Goal: Browse casually

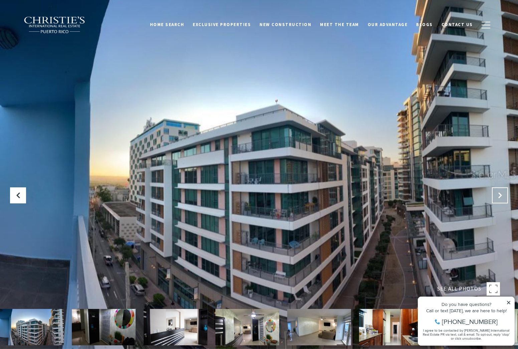
click at [498, 198] on icon "Next Slide" at bounding box center [500, 195] width 7 height 7
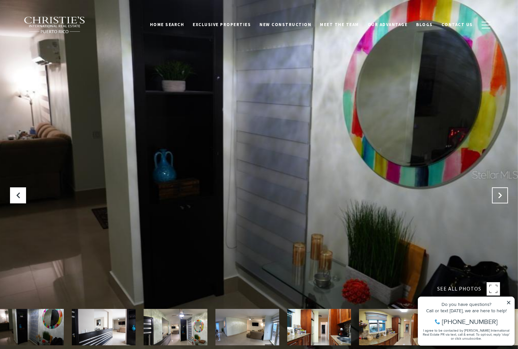
click at [498, 198] on icon "Next Slide" at bounding box center [500, 195] width 7 height 7
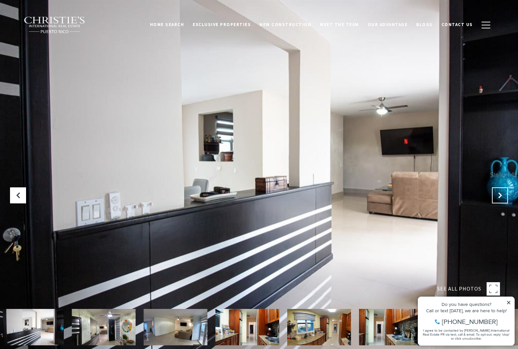
click at [498, 198] on icon "Next Slide" at bounding box center [500, 195] width 7 height 7
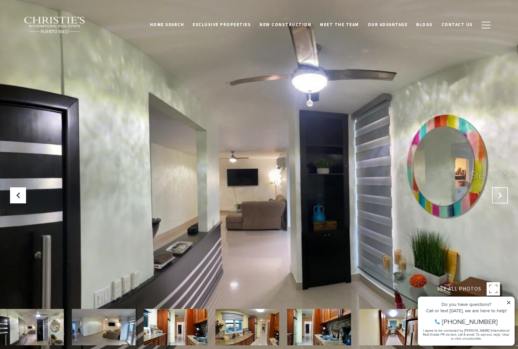
click at [498, 198] on icon "Next Slide" at bounding box center [500, 195] width 7 height 7
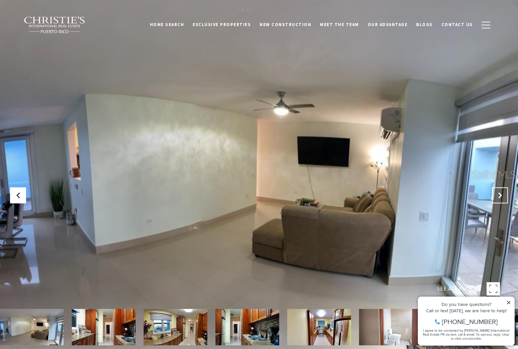
click at [498, 198] on icon "Next Slide" at bounding box center [500, 195] width 7 height 7
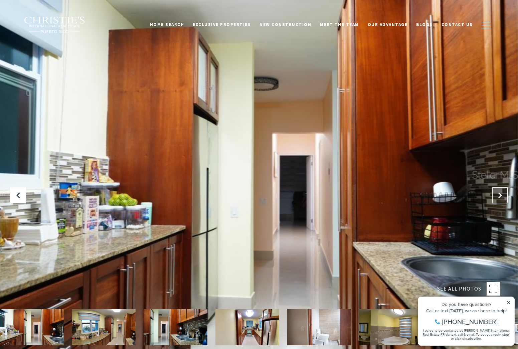
click at [498, 198] on icon "Next Slide" at bounding box center [500, 195] width 7 height 7
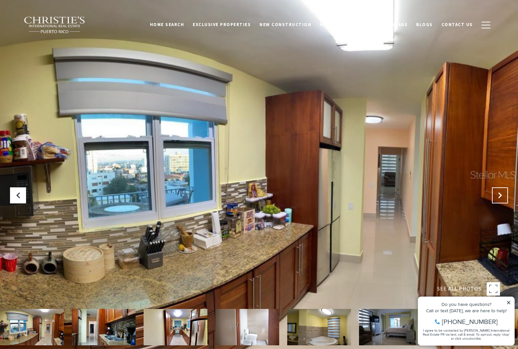
click at [498, 198] on icon "Next Slide" at bounding box center [500, 195] width 7 height 7
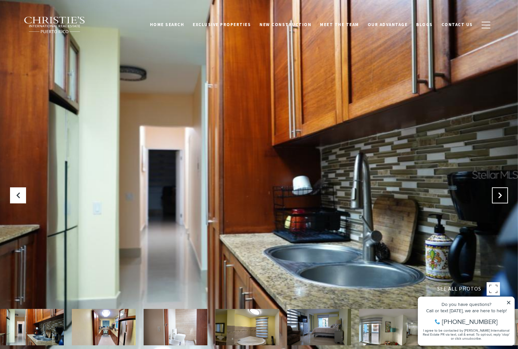
click at [498, 198] on icon "Next Slide" at bounding box center [500, 195] width 7 height 7
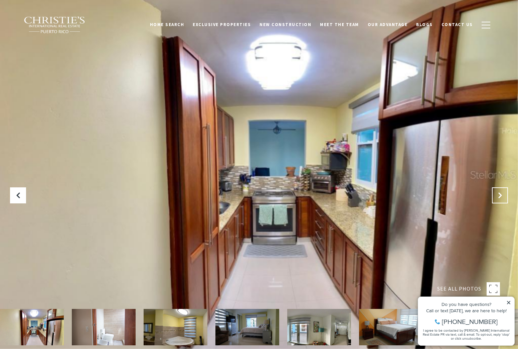
click at [498, 198] on icon "Next Slide" at bounding box center [500, 195] width 7 height 7
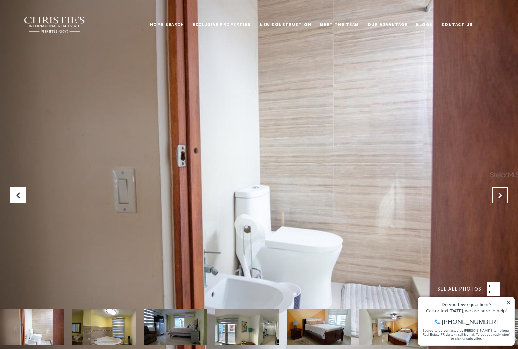
click at [498, 198] on icon "Next Slide" at bounding box center [500, 195] width 7 height 7
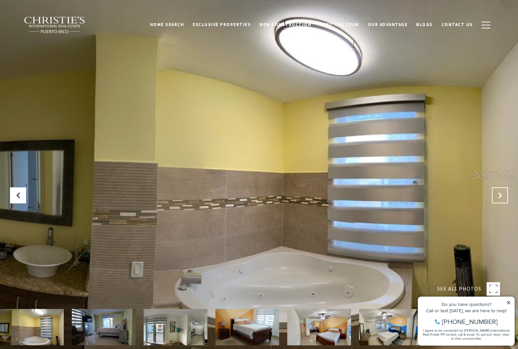
click at [498, 198] on icon "Next Slide" at bounding box center [500, 195] width 7 height 7
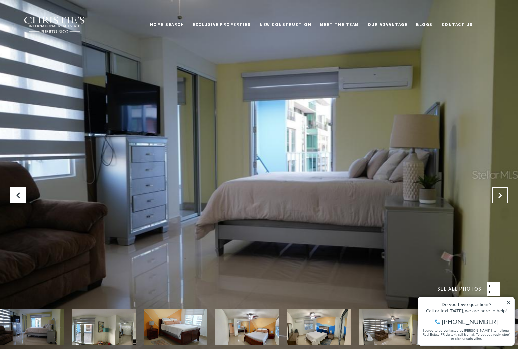
click at [498, 198] on icon "Next Slide" at bounding box center [500, 195] width 7 height 7
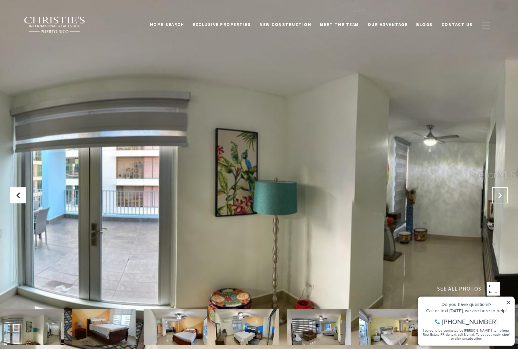
click at [498, 198] on icon "Next Slide" at bounding box center [500, 195] width 7 height 7
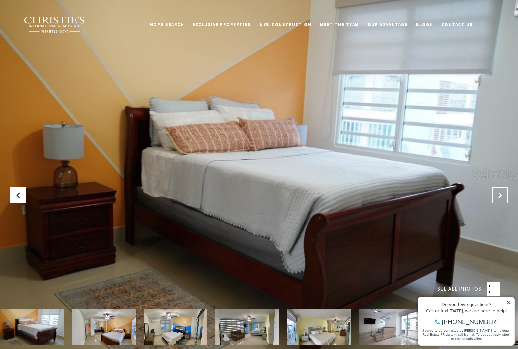
click at [498, 198] on icon "Next Slide" at bounding box center [500, 195] width 7 height 7
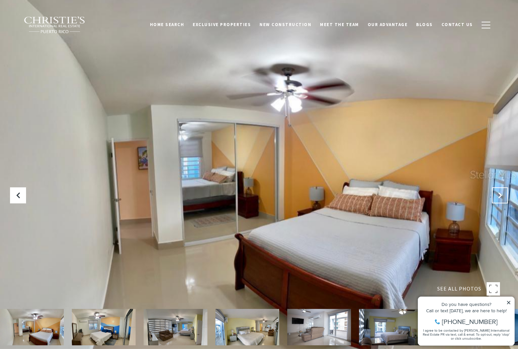
click at [498, 198] on icon "Next Slide" at bounding box center [500, 195] width 7 height 7
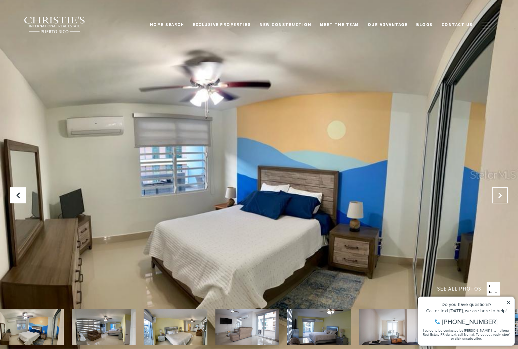
click at [498, 198] on icon "Next Slide" at bounding box center [500, 195] width 7 height 7
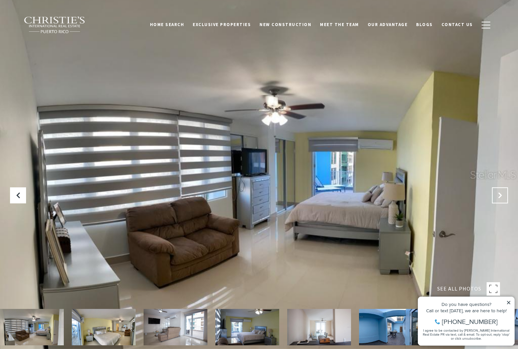
click at [498, 198] on icon "Next Slide" at bounding box center [500, 195] width 7 height 7
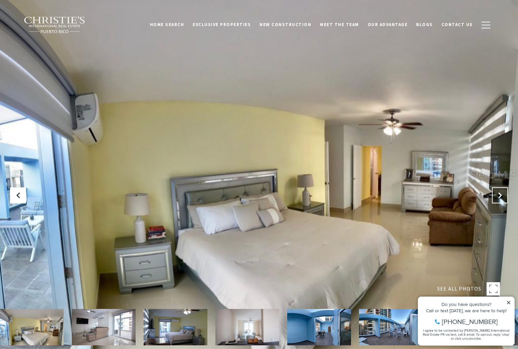
click at [498, 198] on icon "Next Slide" at bounding box center [500, 195] width 7 height 7
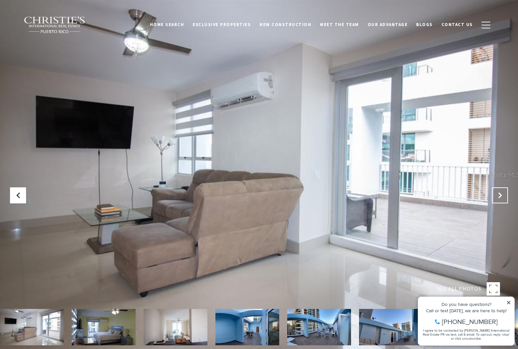
click at [498, 198] on icon "Next Slide" at bounding box center [500, 195] width 7 height 7
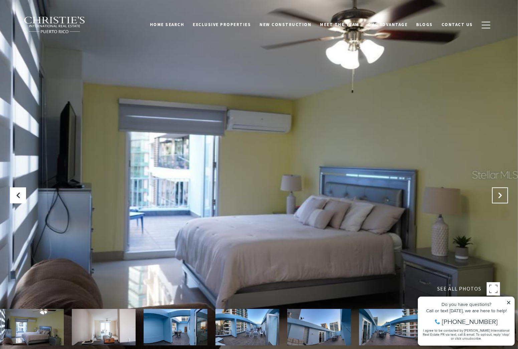
click at [498, 198] on icon "Next Slide" at bounding box center [500, 195] width 7 height 7
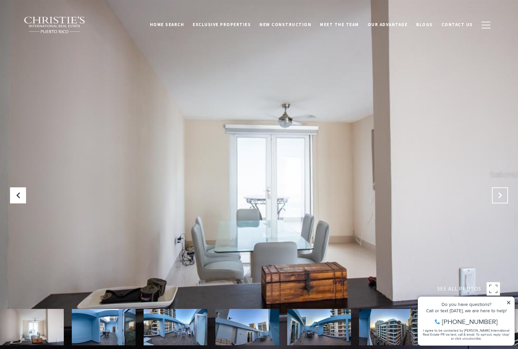
click at [498, 198] on icon "Next Slide" at bounding box center [500, 195] width 7 height 7
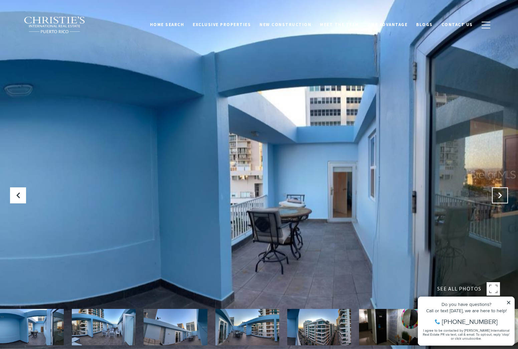
click at [498, 198] on icon "Next Slide" at bounding box center [500, 195] width 7 height 7
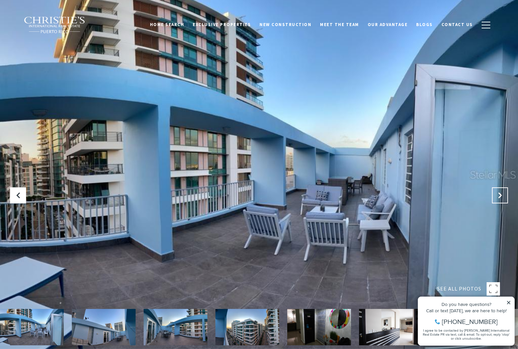
click at [498, 198] on icon "Next Slide" at bounding box center [500, 195] width 7 height 7
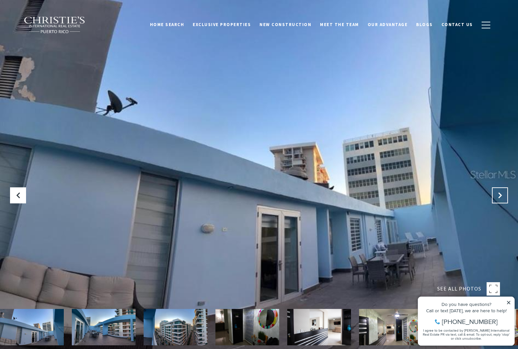
click at [498, 198] on icon "Next Slide" at bounding box center [500, 195] width 7 height 7
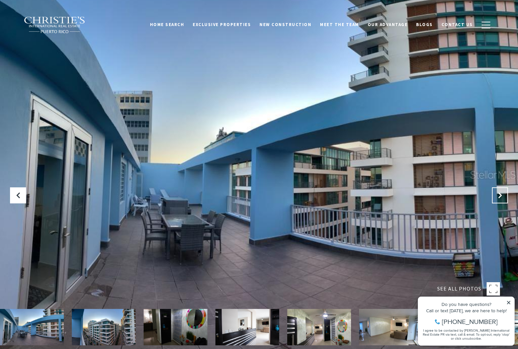
click at [498, 198] on icon "Next Slide" at bounding box center [500, 195] width 7 height 7
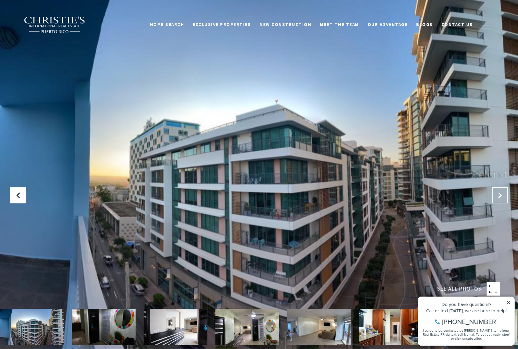
click at [498, 198] on icon "Next Slide" at bounding box center [500, 195] width 7 height 7
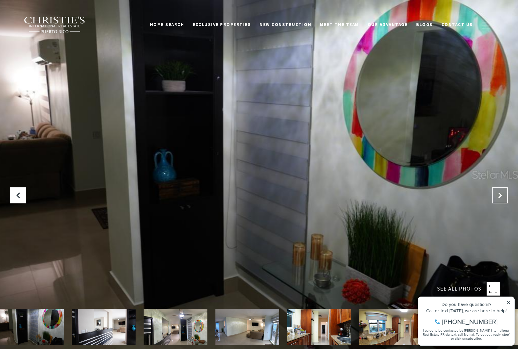
click at [498, 198] on icon "Next Slide" at bounding box center [500, 195] width 7 height 7
